Goal: Task Accomplishment & Management: Use online tool/utility

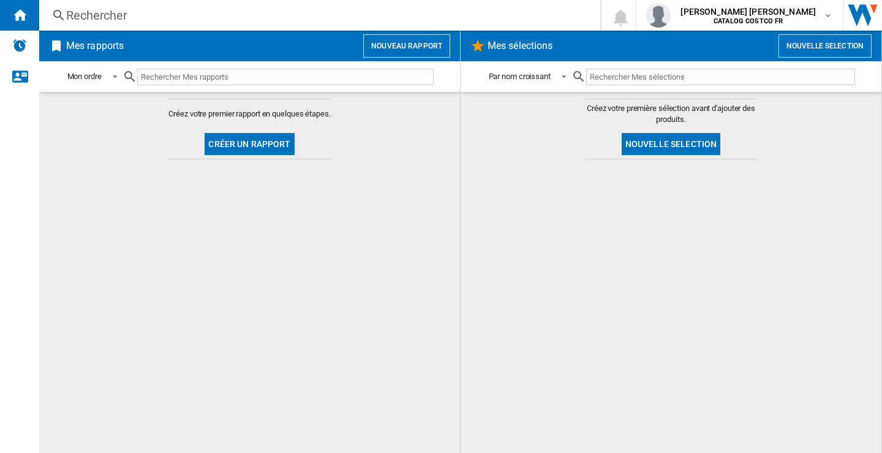
click at [409, 48] on button "Nouveau rapport" at bounding box center [406, 45] width 87 height 23
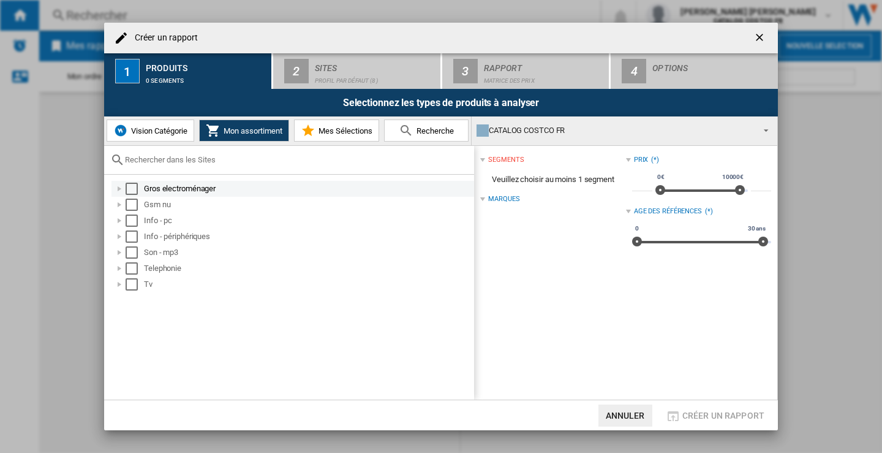
click at [132, 184] on div "Select" at bounding box center [132, 189] width 12 height 12
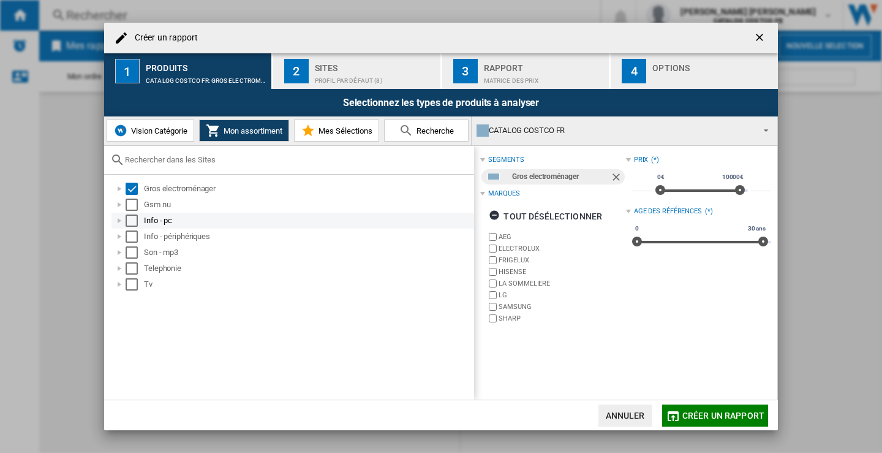
click at [128, 214] on div "Select" at bounding box center [132, 220] width 12 height 12
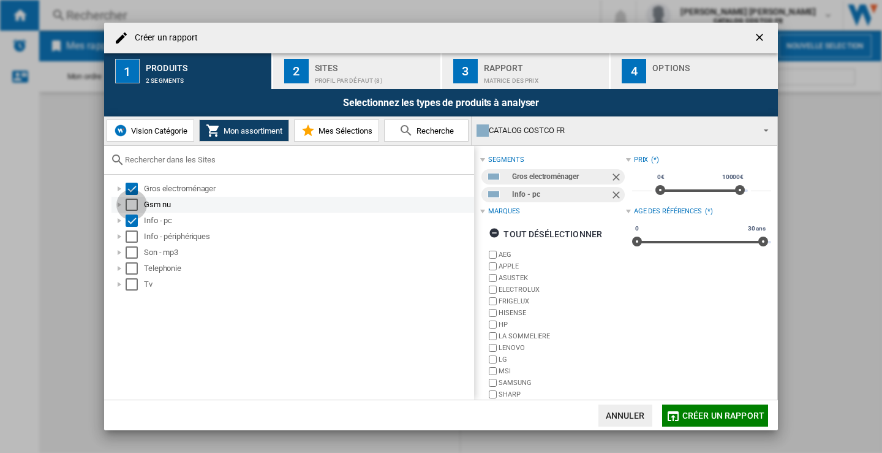
click at [128, 206] on div "Select" at bounding box center [132, 205] width 12 height 12
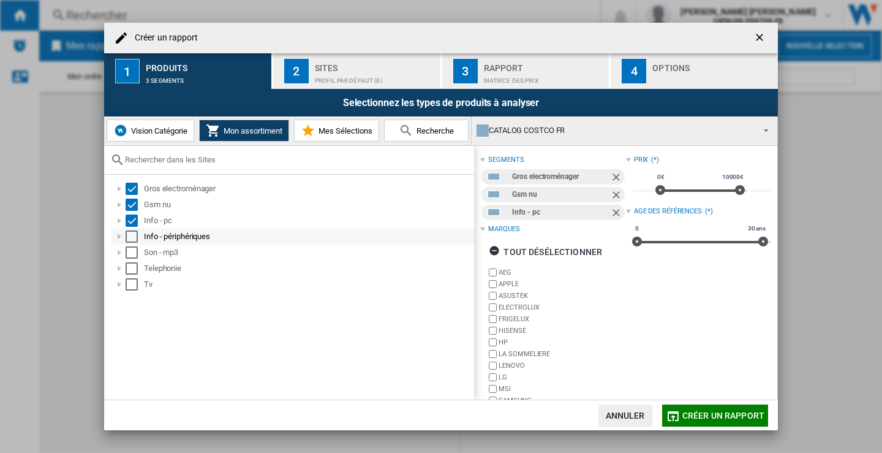
click at [132, 235] on div "Select" at bounding box center [132, 236] width 12 height 12
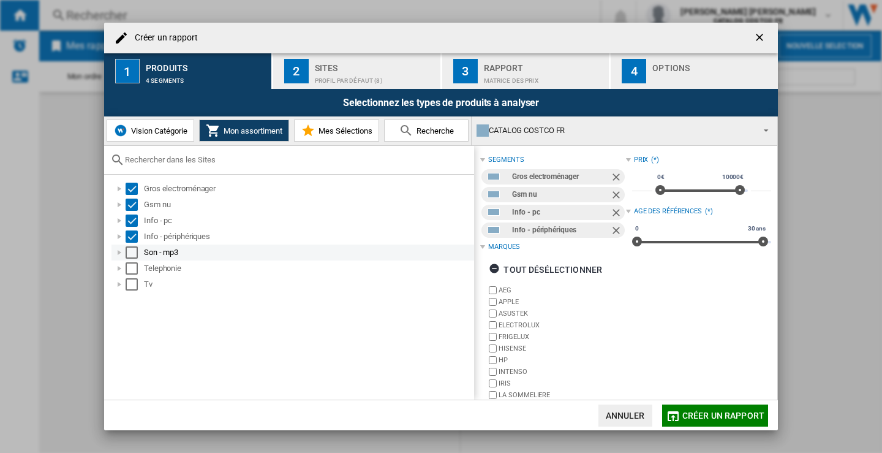
click at [134, 251] on div "Select" at bounding box center [132, 252] width 12 height 12
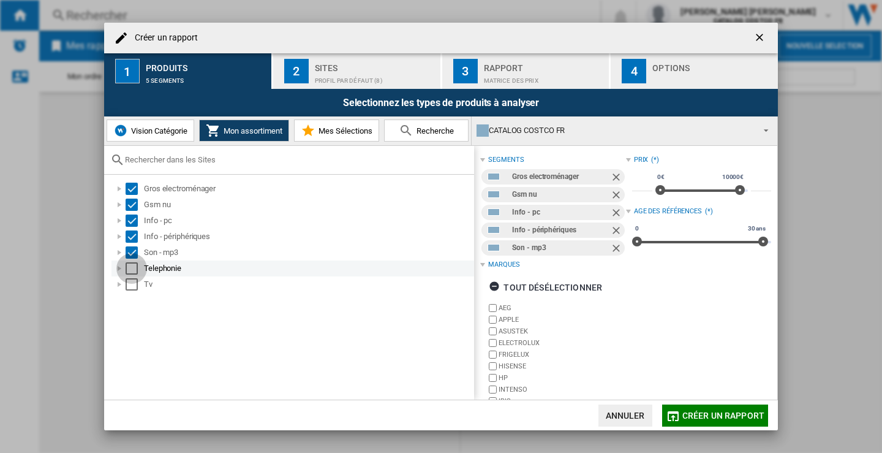
click at [130, 269] on div "Select" at bounding box center [132, 268] width 12 height 12
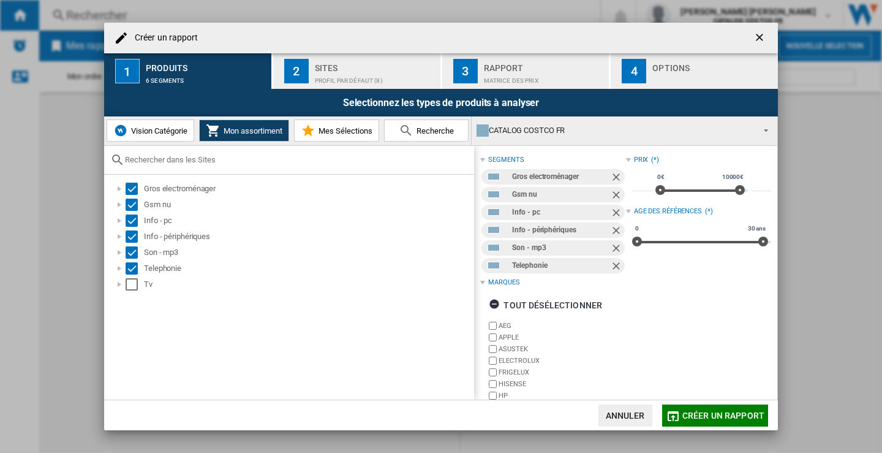
drag, startPoint x: 131, startPoint y: 282, endPoint x: 134, endPoint y: 303, distance: 21.6
click at [132, 282] on div "Select" at bounding box center [132, 284] width 12 height 12
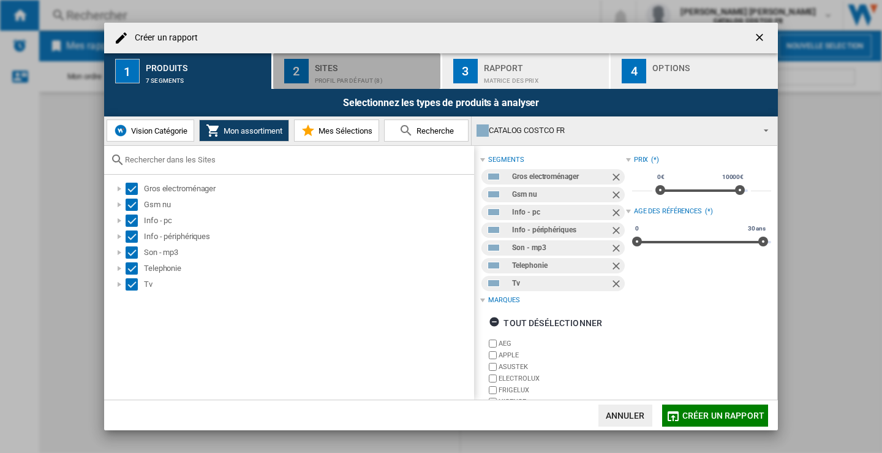
click at [349, 66] on div "Sites" at bounding box center [375, 64] width 121 height 13
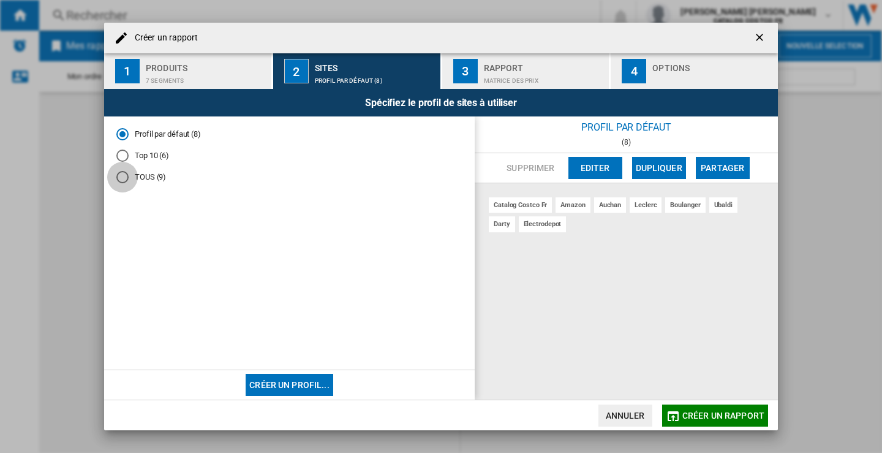
click at [122, 180] on div "TOUS (9)" at bounding box center [122, 177] width 12 height 12
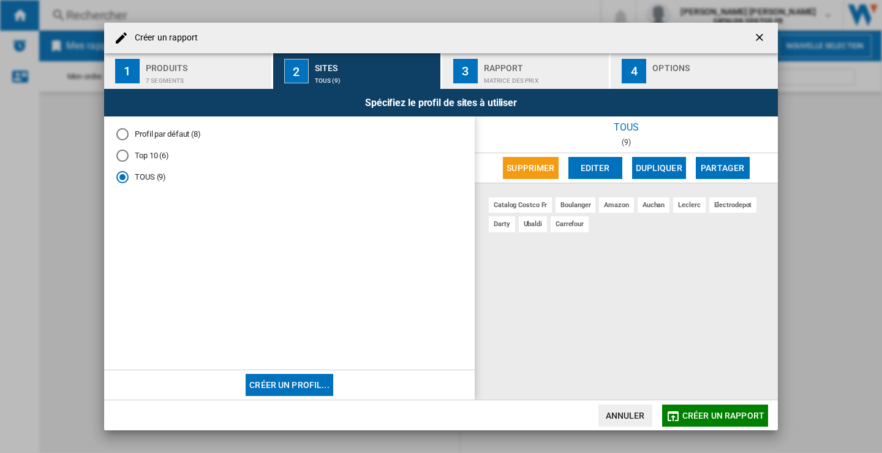
click at [533, 67] on div "Rapport" at bounding box center [544, 64] width 121 height 13
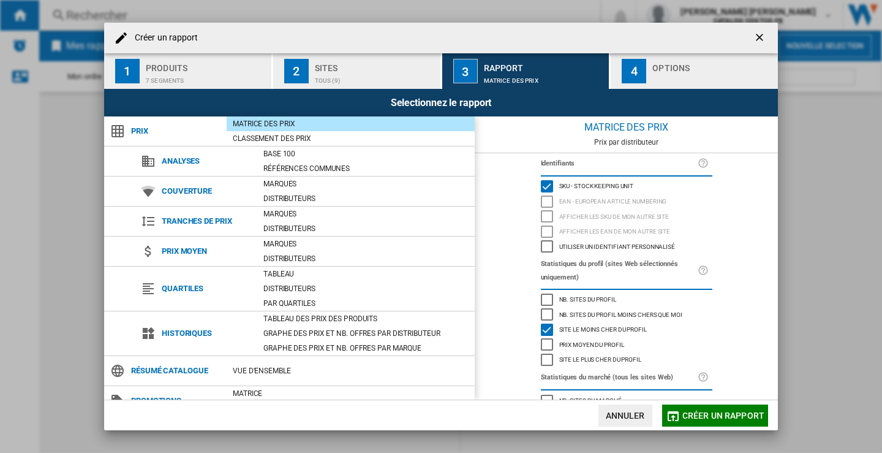
click at [675, 64] on div "Options" at bounding box center [713, 64] width 121 height 13
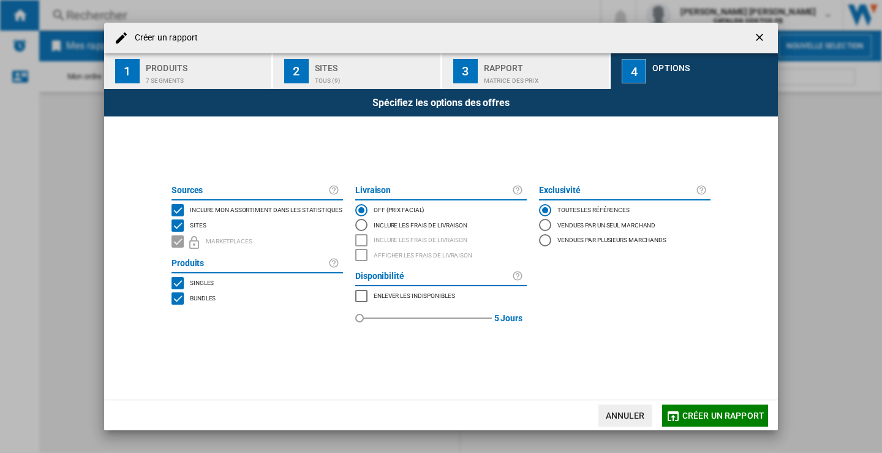
click at [721, 412] on span "Créer un rapport" at bounding box center [724, 416] width 82 height 10
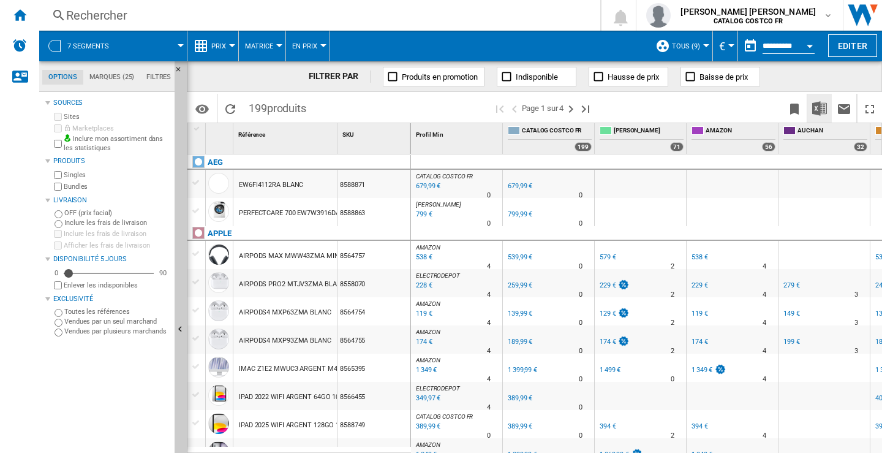
click at [816, 106] on img "Télécharger au format Excel" at bounding box center [820, 108] width 15 height 15
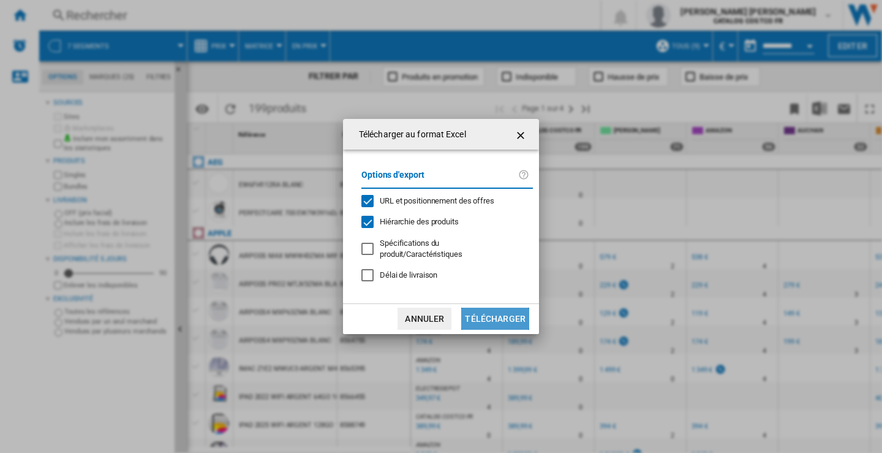
click at [501, 319] on button "Télécharger" at bounding box center [495, 319] width 68 height 22
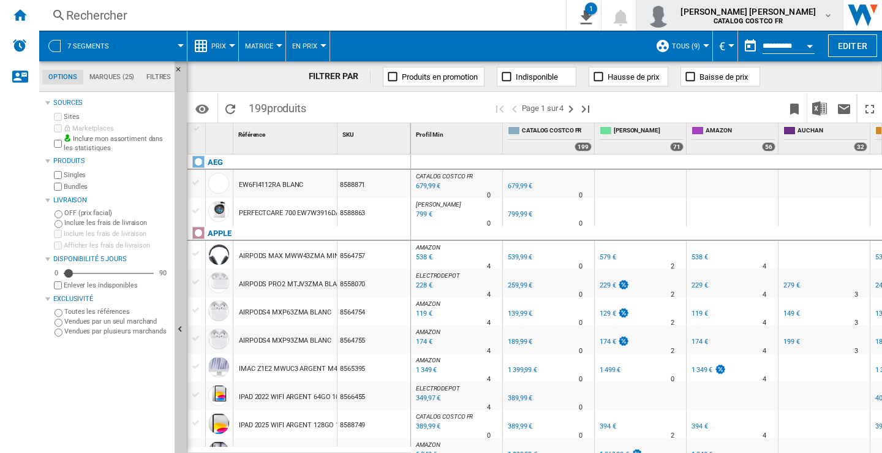
click at [834, 18] on button "ruben estevez artime CATALOG COSTCO FR" at bounding box center [740, 15] width 207 height 31
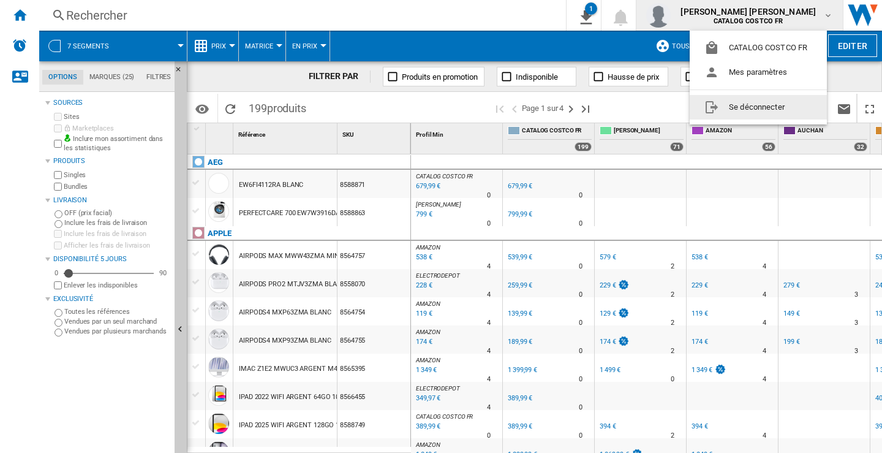
click at [763, 105] on button "Se déconnecter" at bounding box center [758, 107] width 137 height 25
